Goal: Find specific page/section: Find specific page/section

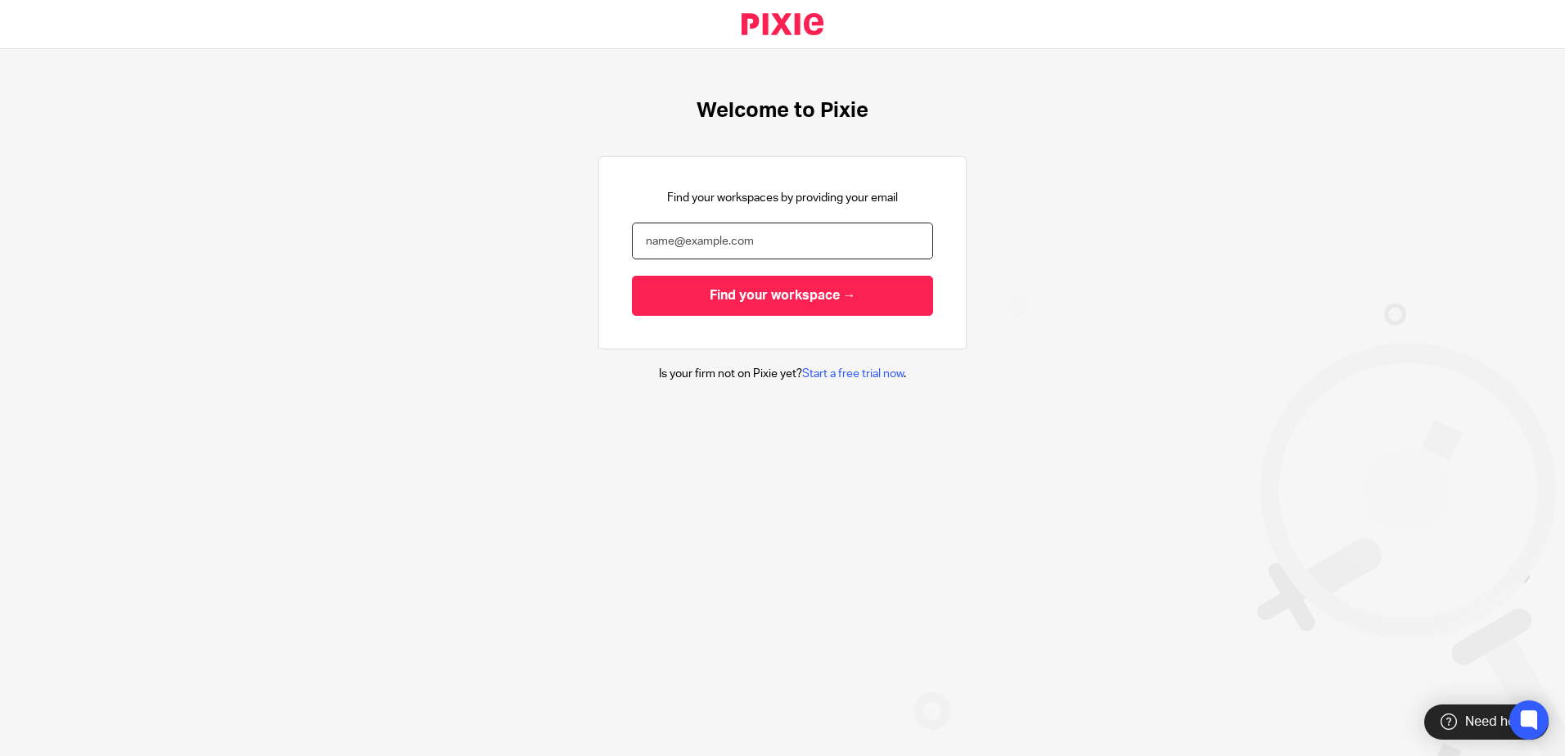
click at [707, 242] on input "email" at bounding box center [782, 241] width 301 height 37
type input "pl@litetax.co.uk"
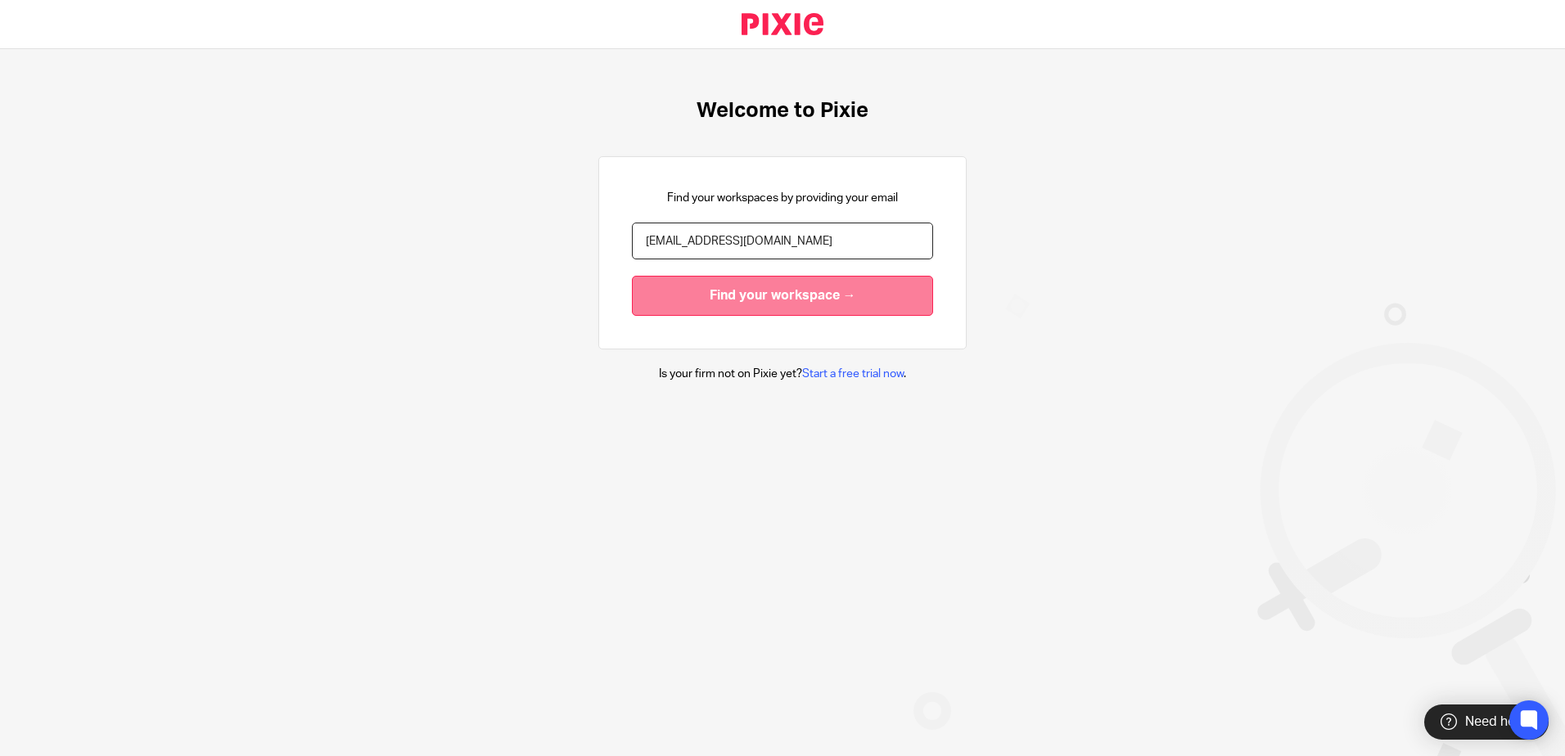
click at [792, 299] on input "Find your workspace →" at bounding box center [782, 296] width 301 height 40
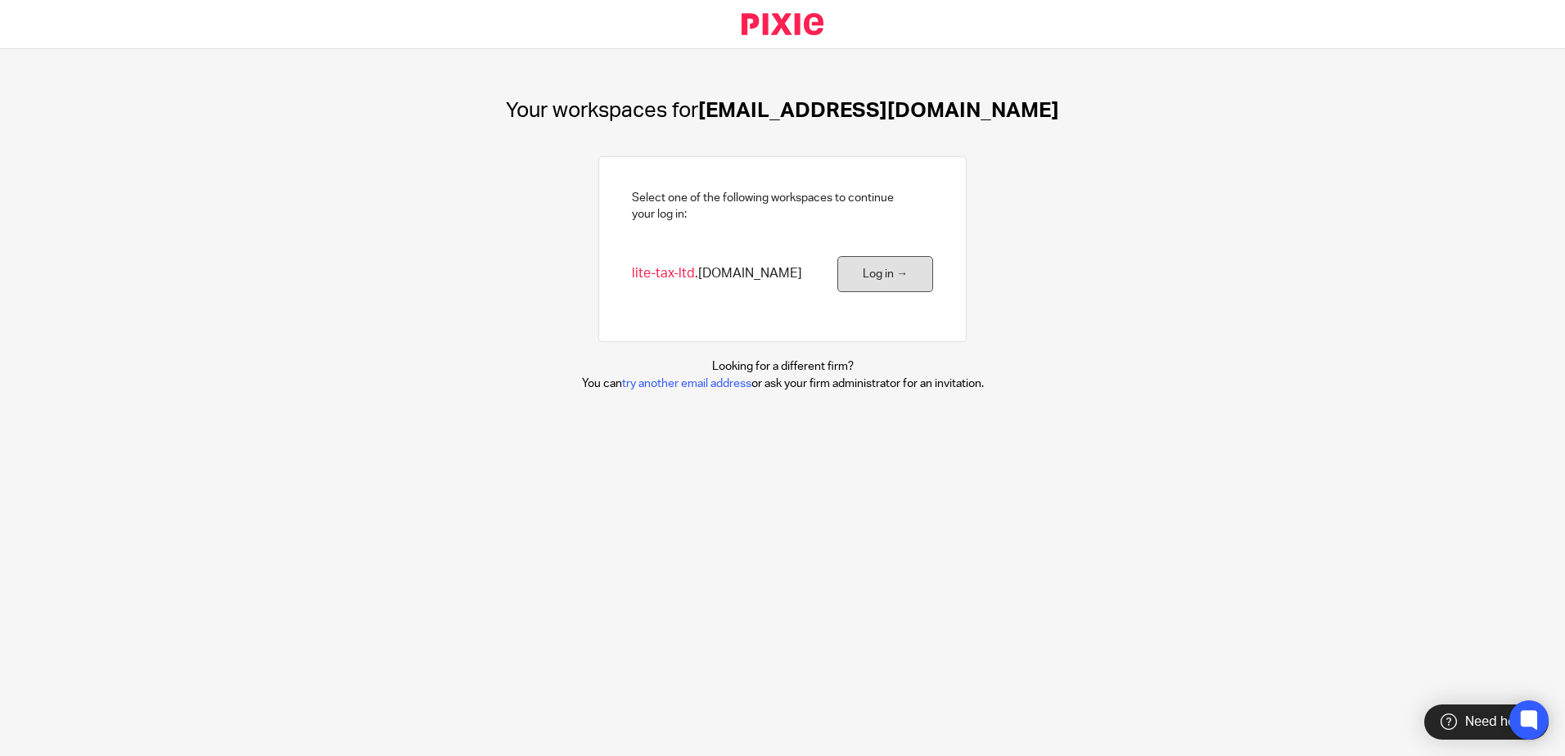
click at [876, 281] on link "Log in →" at bounding box center [885, 274] width 96 height 37
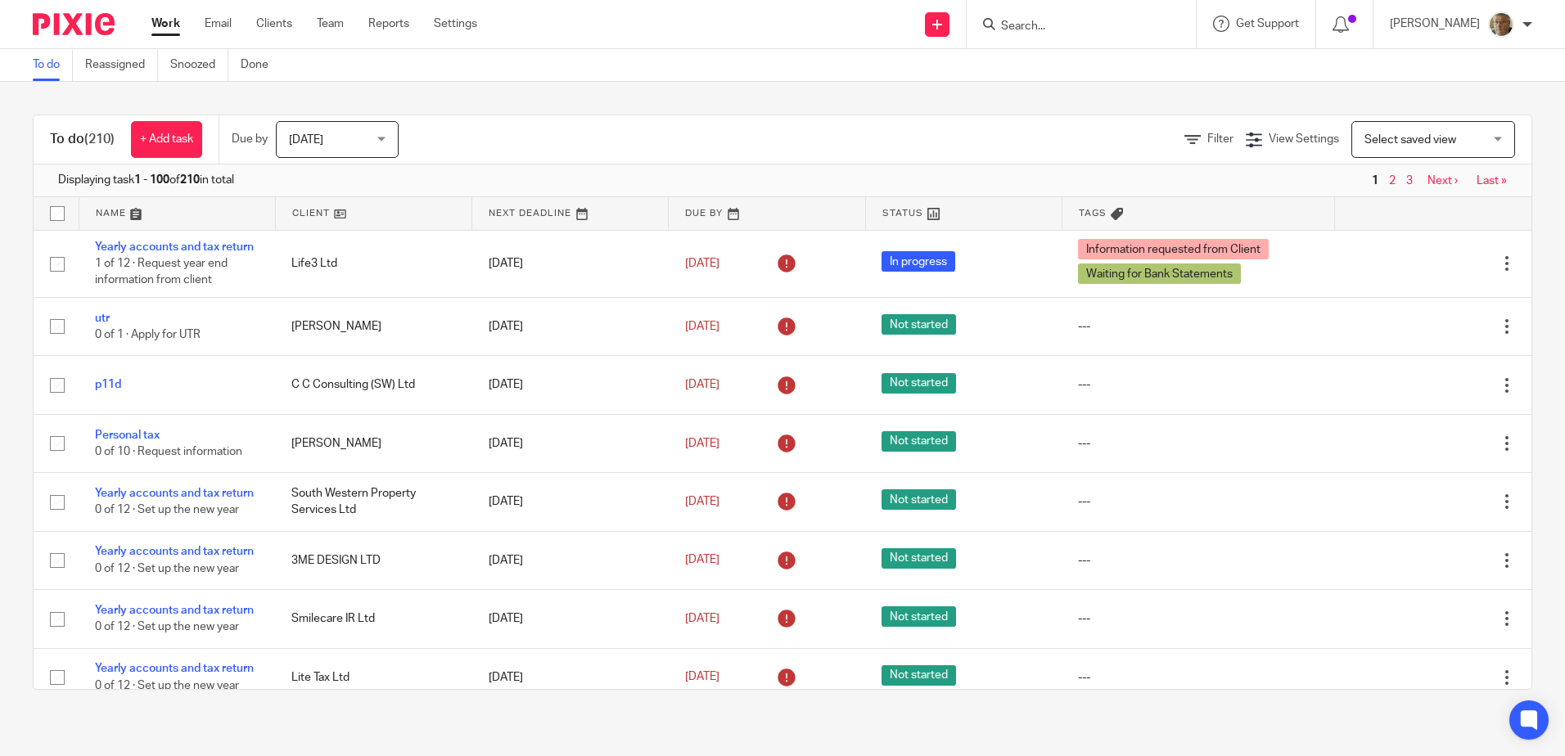
click at [1070, 31] on input "Search" at bounding box center [1073, 27] width 147 height 15
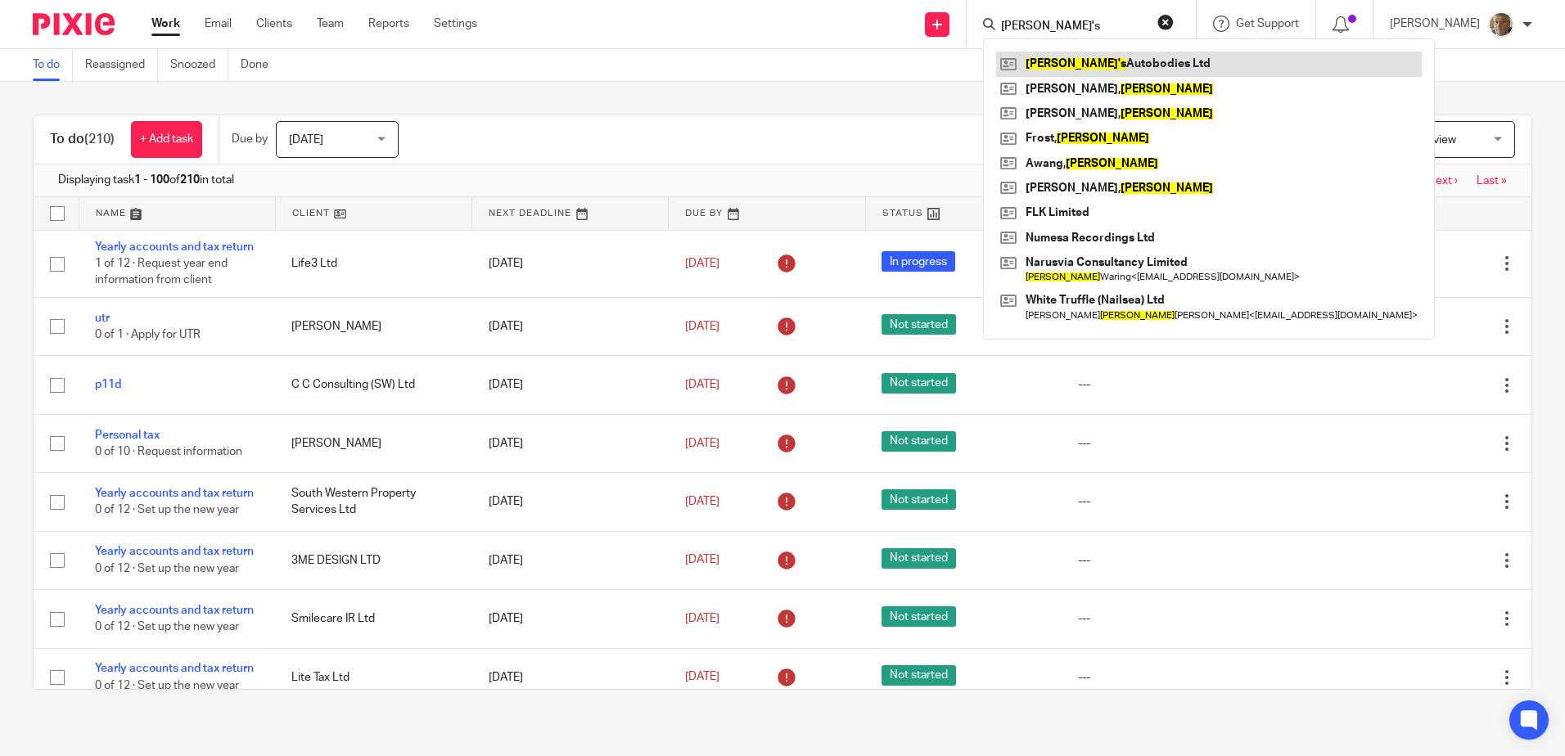
type input "jake's"
click at [1106, 66] on link at bounding box center [1209, 64] width 426 height 25
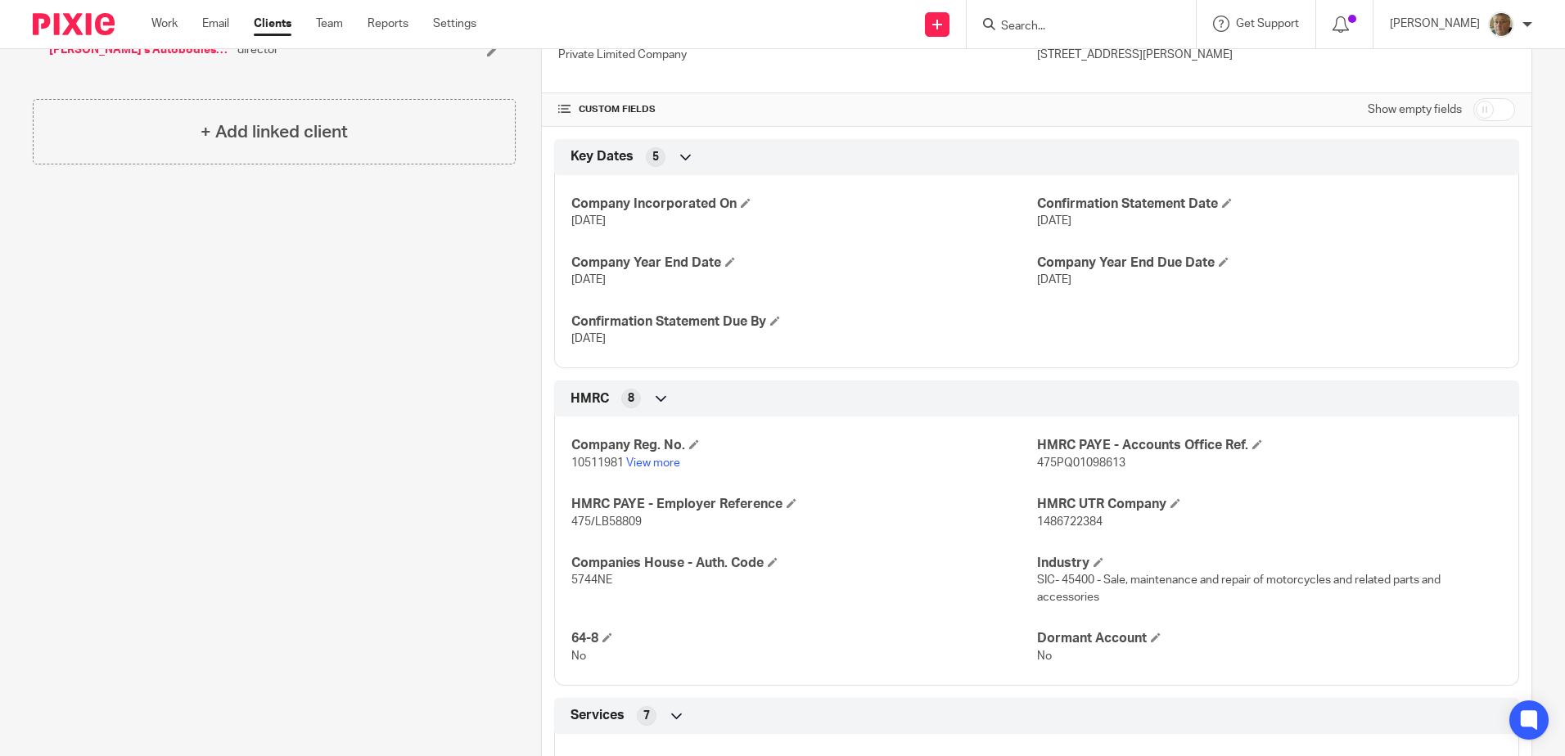
scroll to position [327, 0]
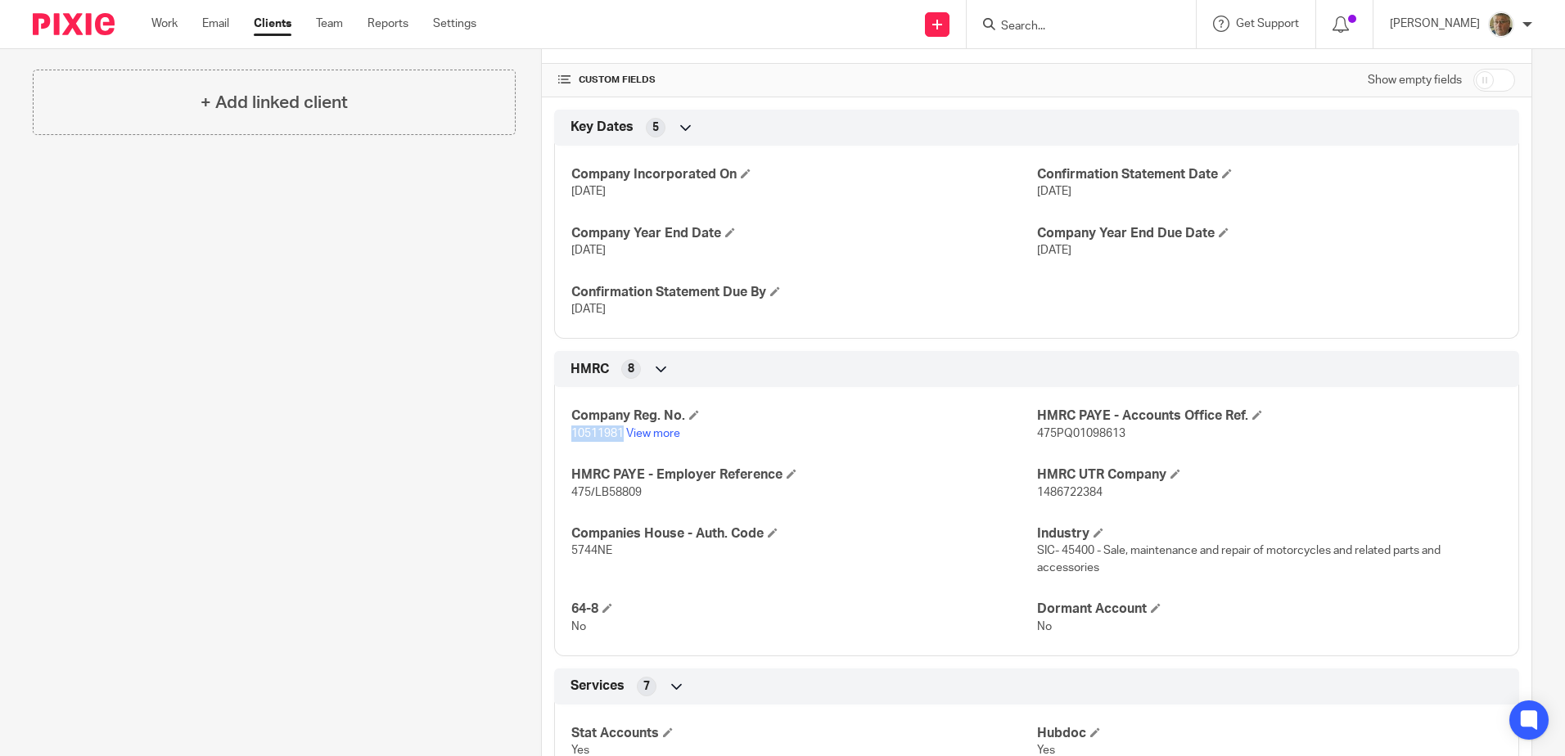
drag, startPoint x: 620, startPoint y: 436, endPoint x: 544, endPoint y: 430, distance: 76.4
click at [544, 430] on div "HMRC 8 Company Reg. No. 10511981 View more HMRC PAYE - Accounts Office Ref. 475…" at bounding box center [1037, 503] width 990 height 305
drag, startPoint x: 544, startPoint y: 430, endPoint x: 595, endPoint y: 438, distance: 52.2
copy span "10511981"
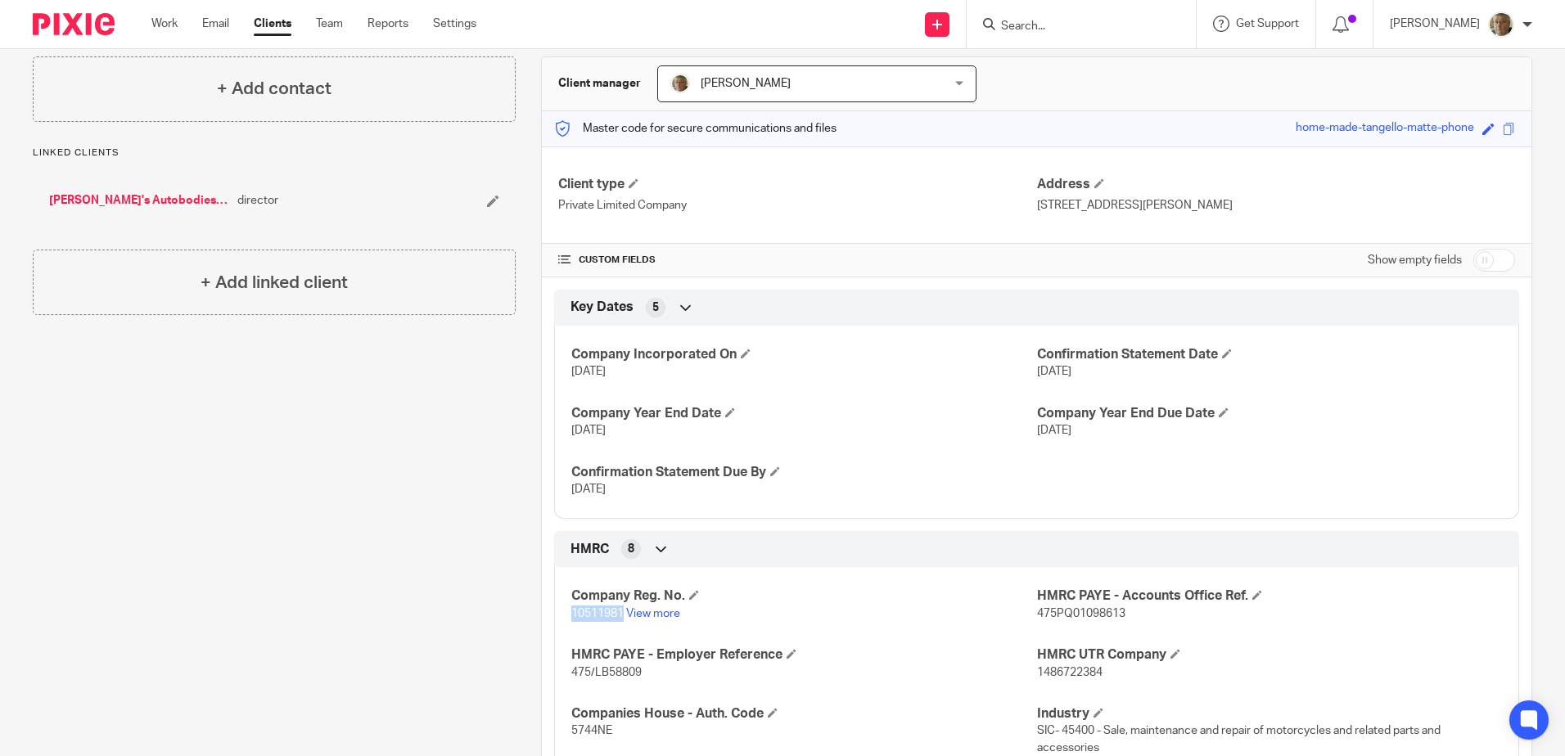
scroll to position [0, 0]
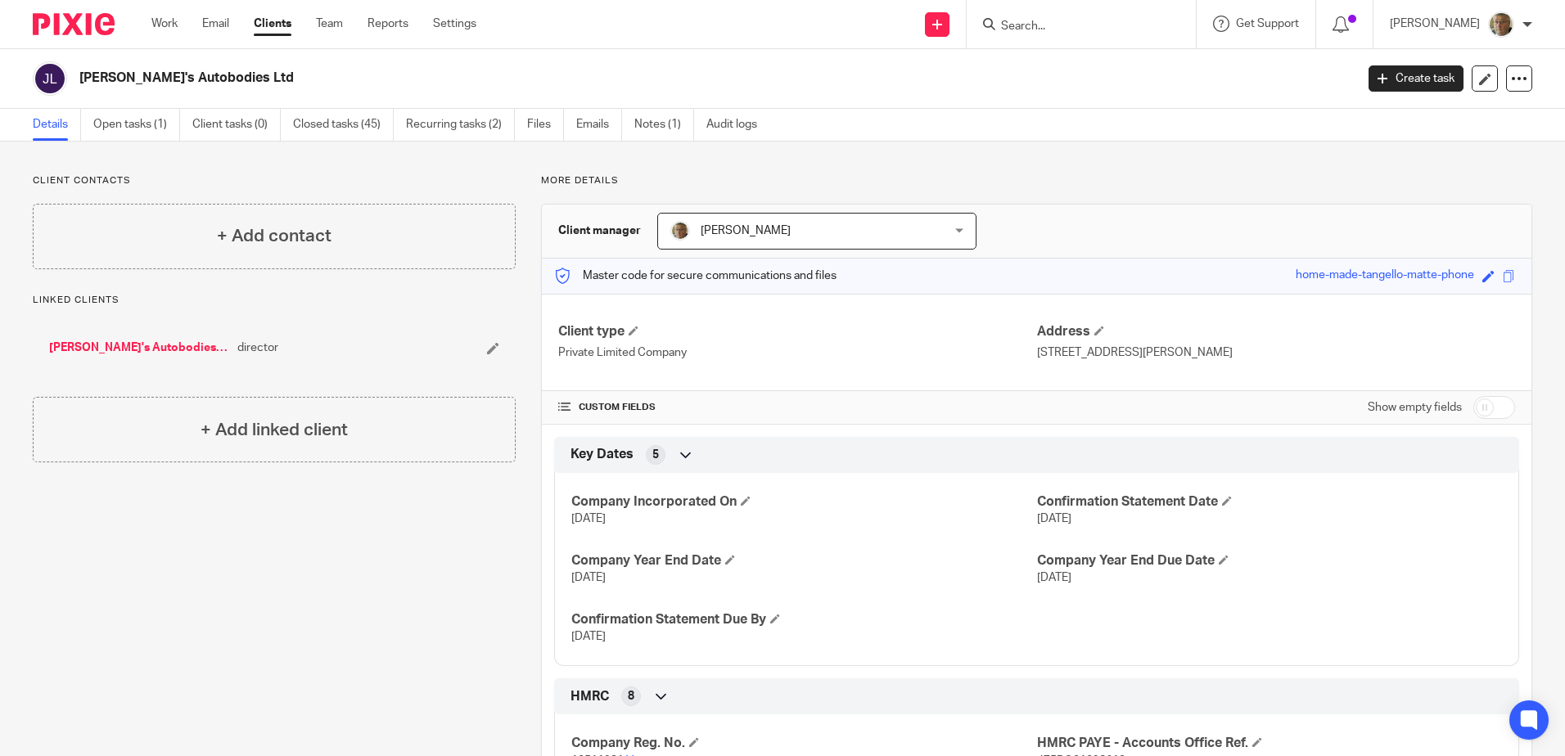
click at [1086, 22] on input "Search" at bounding box center [1073, 27] width 147 height 15
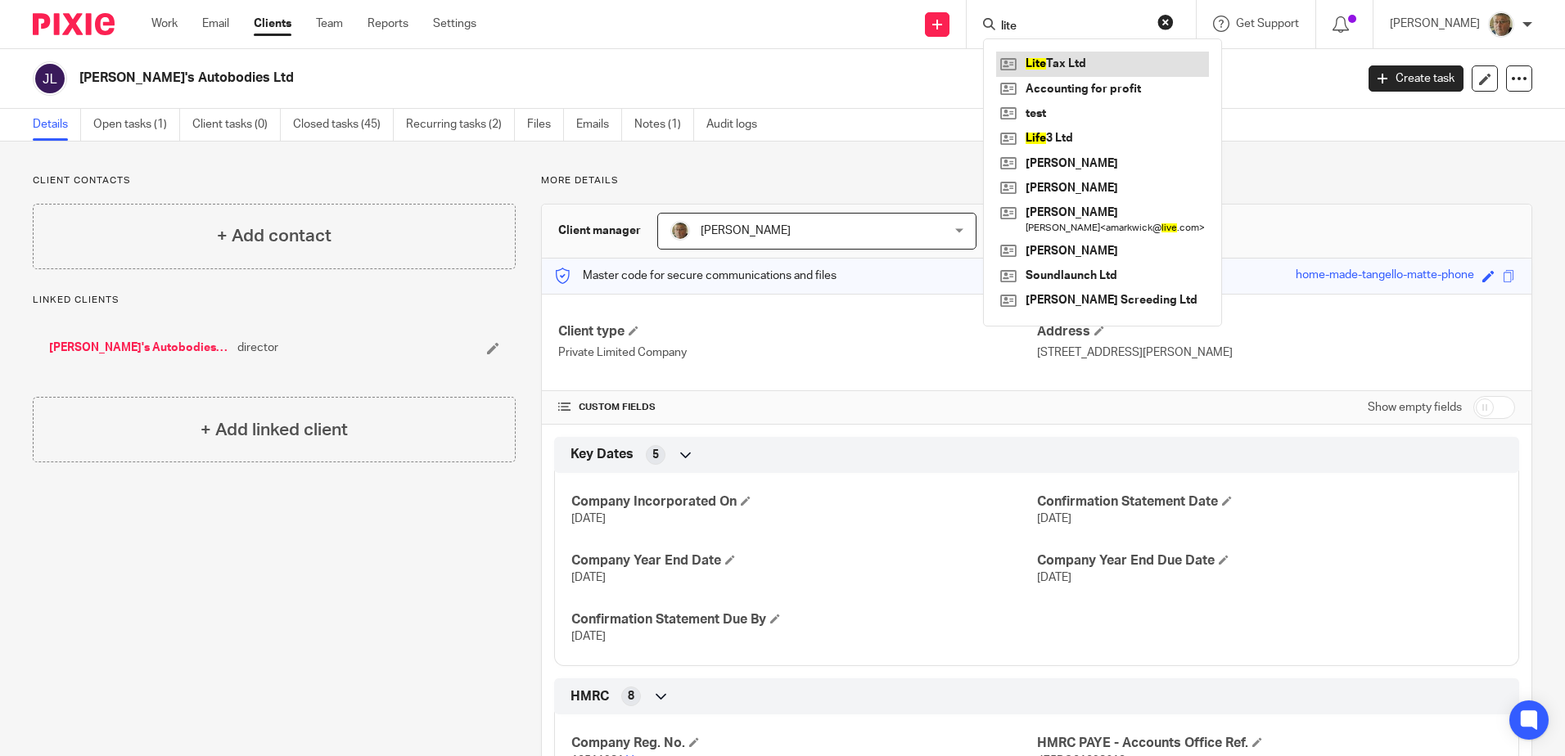
type input "lite"
click at [1086, 61] on link at bounding box center [1102, 64] width 213 height 25
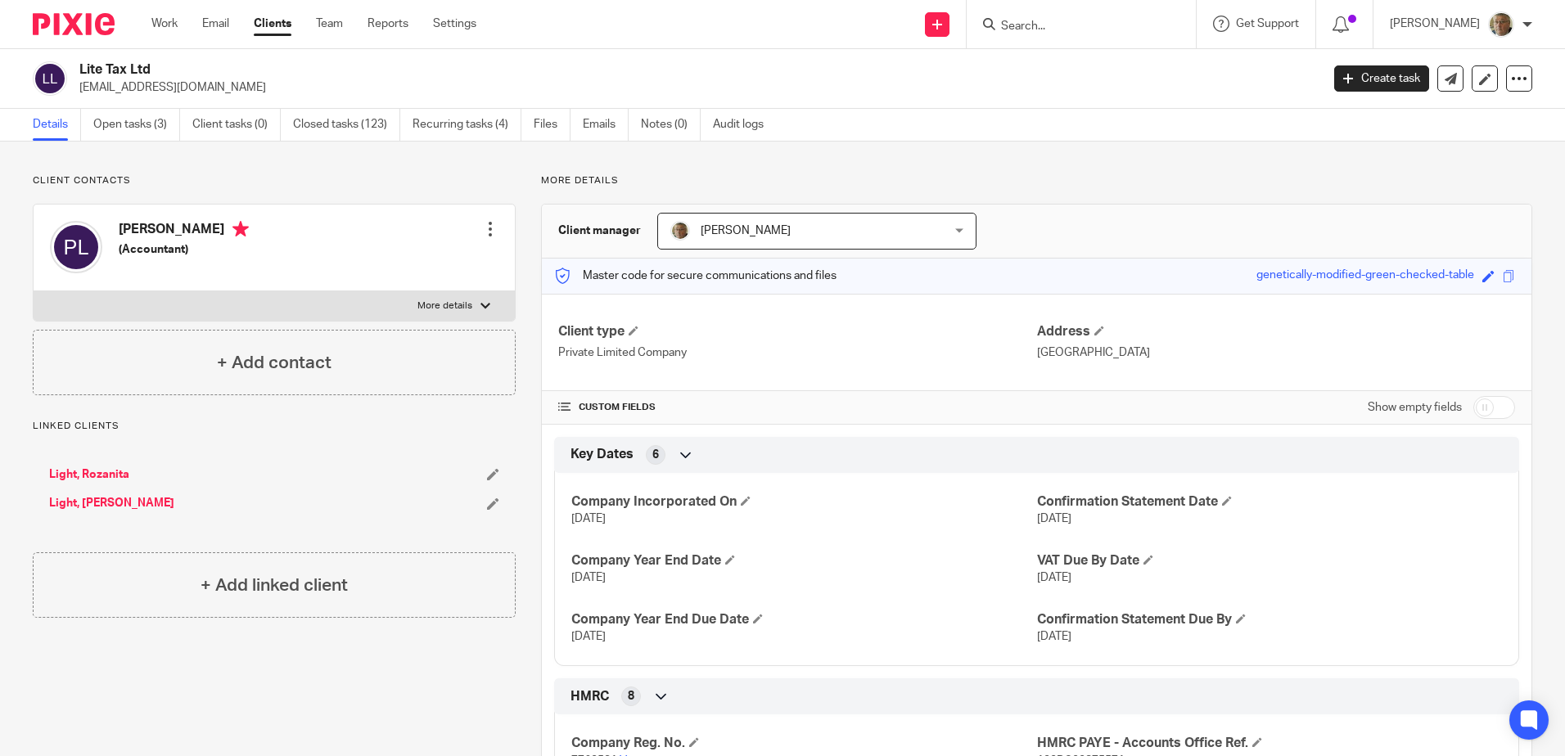
click at [1071, 21] on input "Search" at bounding box center [1073, 27] width 147 height 15
type input "[PERSON_NAME]"
click at [1114, 65] on link at bounding box center [1120, 64] width 249 height 25
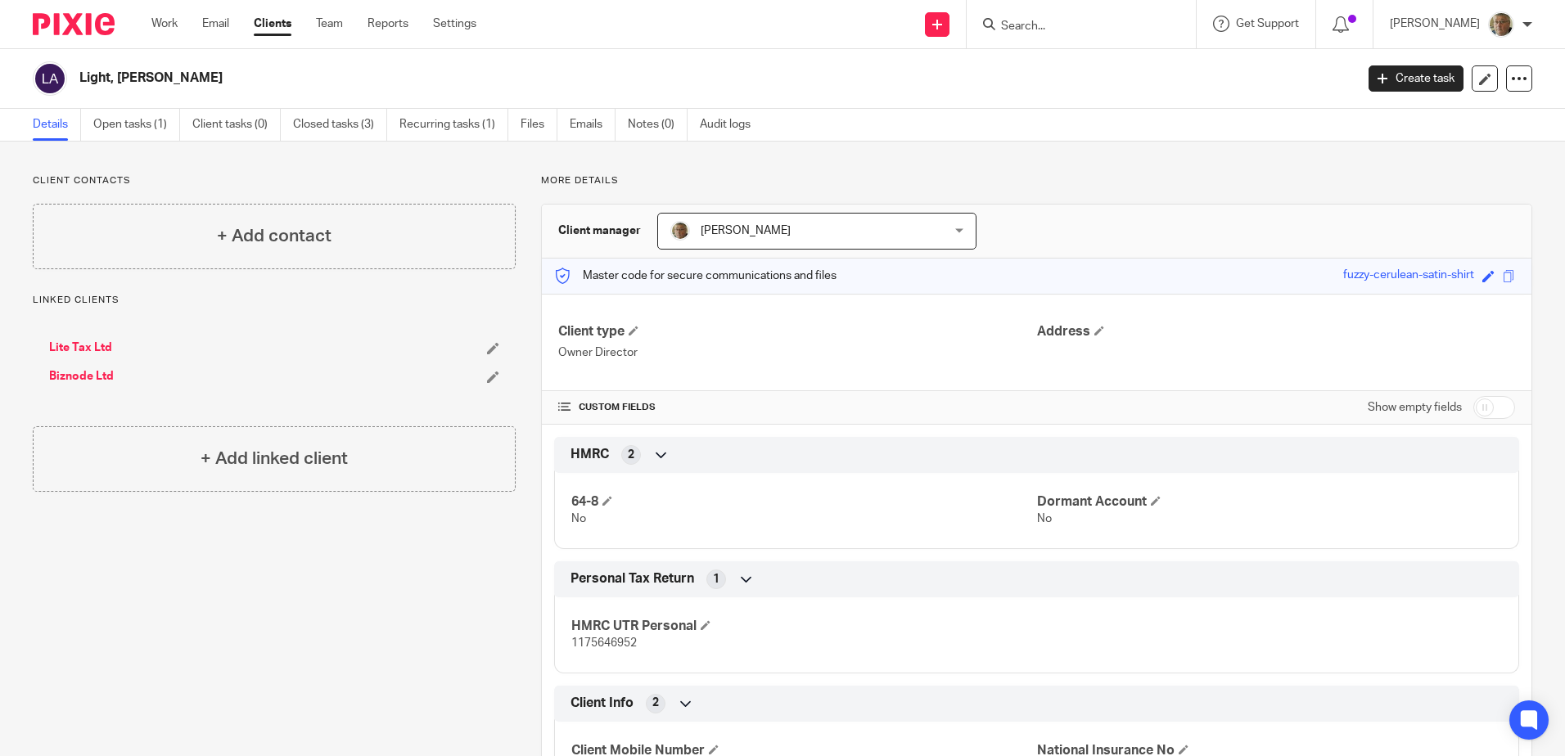
click at [1068, 28] on input "Search" at bounding box center [1073, 27] width 147 height 15
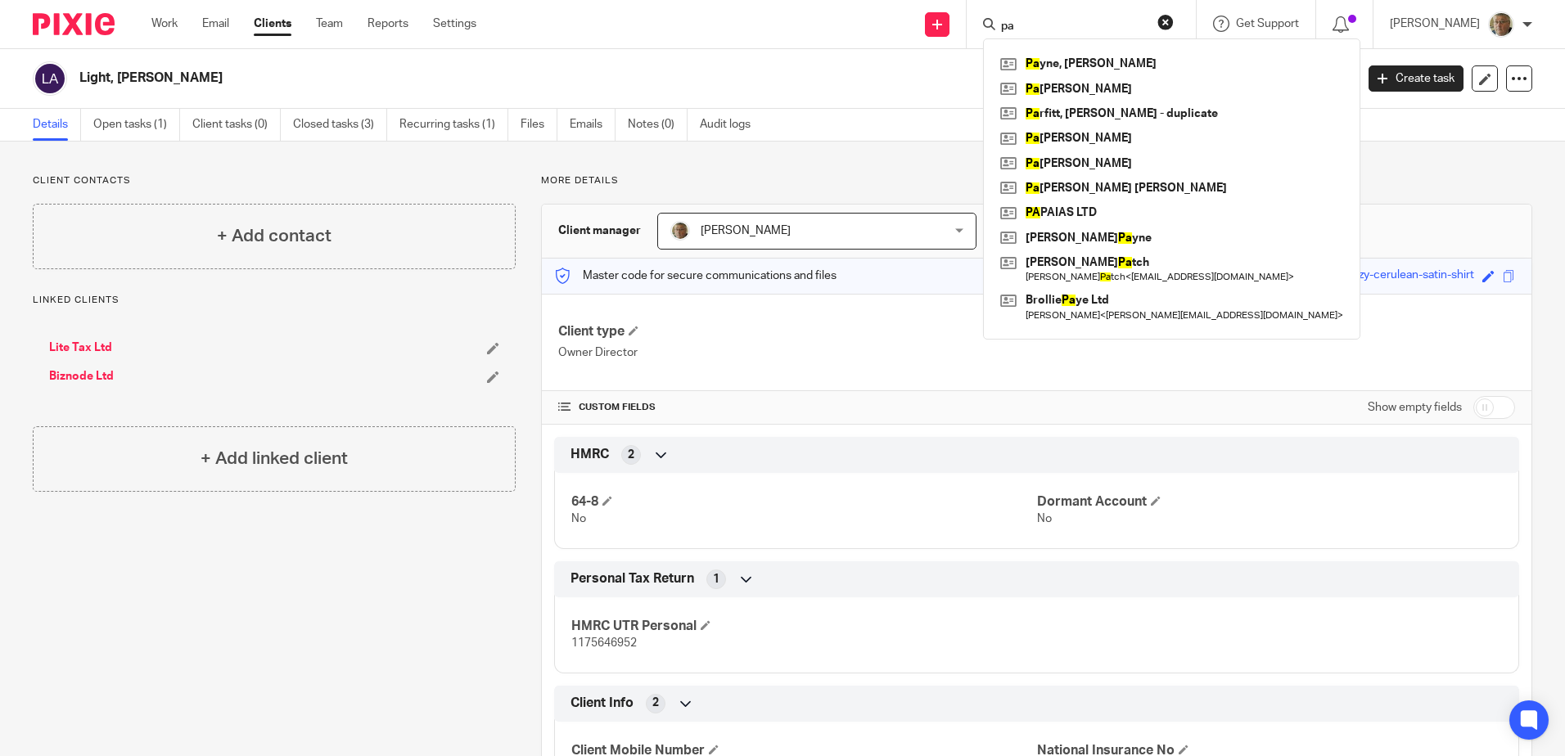
type input "p"
